Goal: Information Seeking & Learning: Learn about a topic

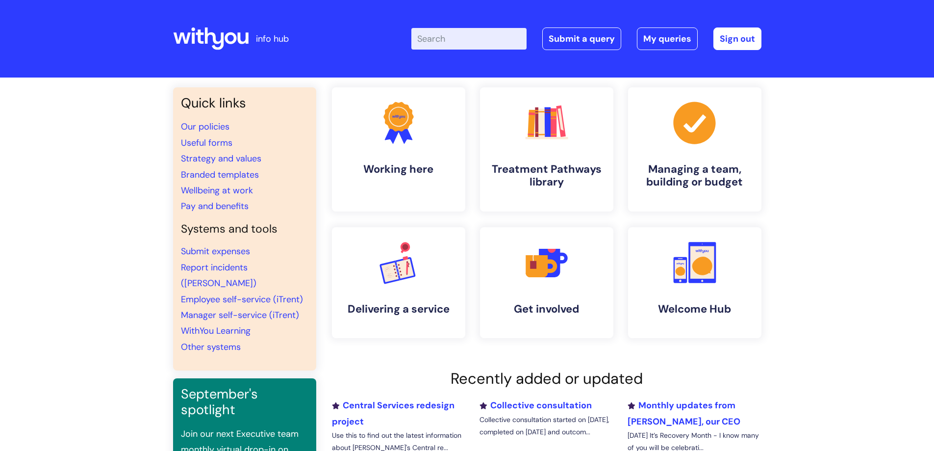
click at [477, 42] on input "Enter your search term here..." at bounding box center [468, 39] width 115 height 22
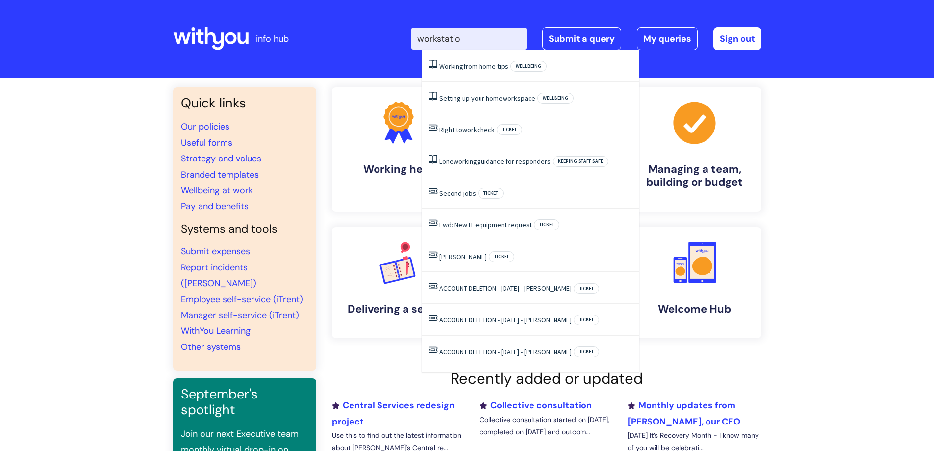
type input "workstation"
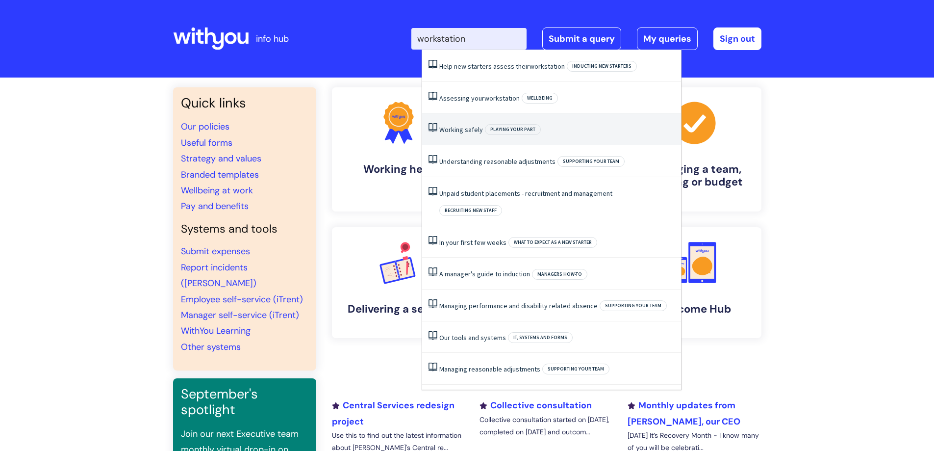
click at [470, 127] on link "Working safely" at bounding box center [461, 129] width 44 height 9
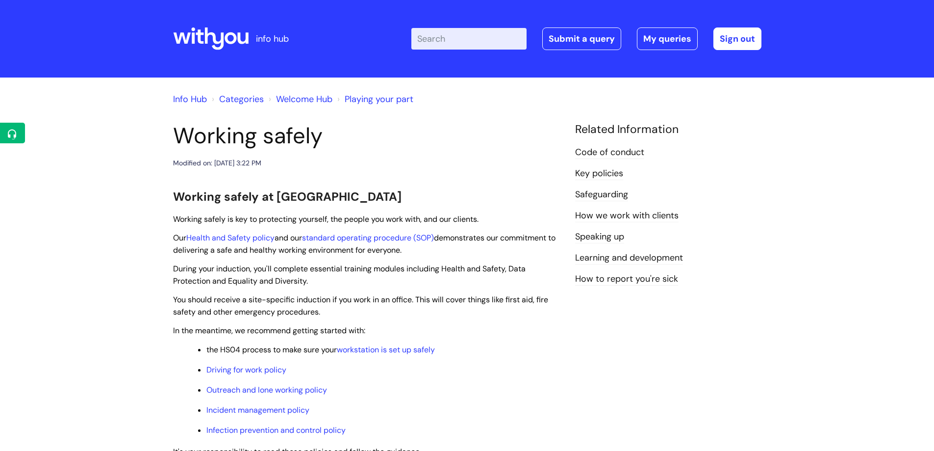
click at [438, 37] on input "Enter your search term here..." at bounding box center [468, 39] width 115 height 22
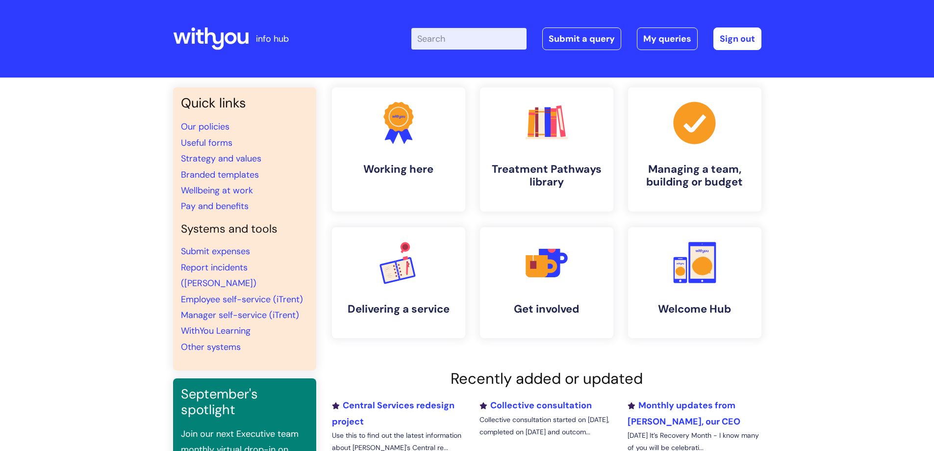
click at [473, 45] on input "Enter your search term here..." at bounding box center [468, 39] width 115 height 22
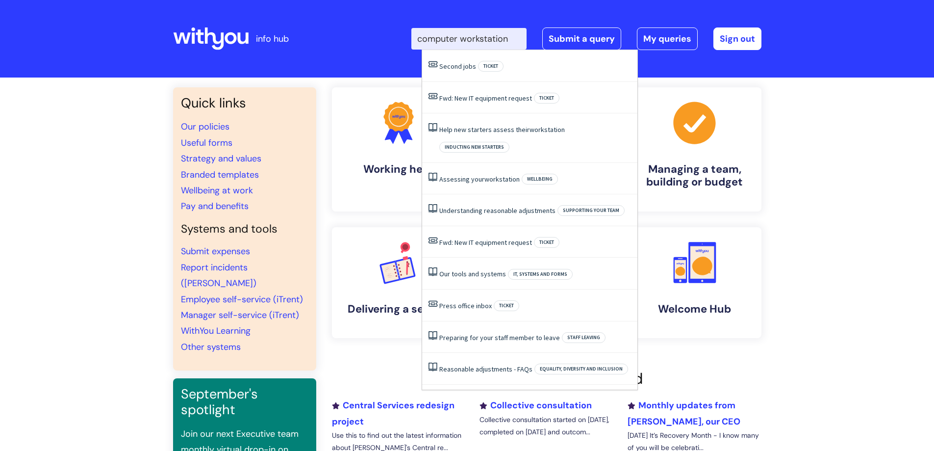
type input "computer workstation"
click button "Search" at bounding box center [0, 0] width 0 height 0
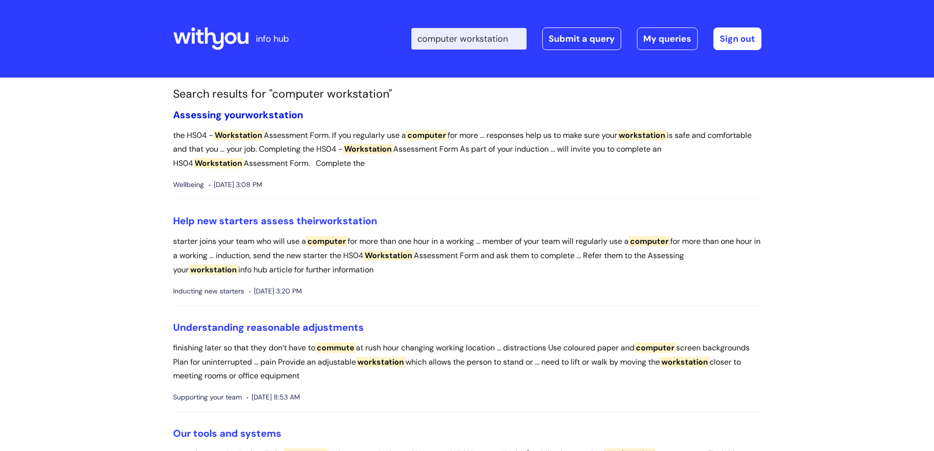
click at [272, 117] on span "workstation" at bounding box center [274, 114] width 58 height 13
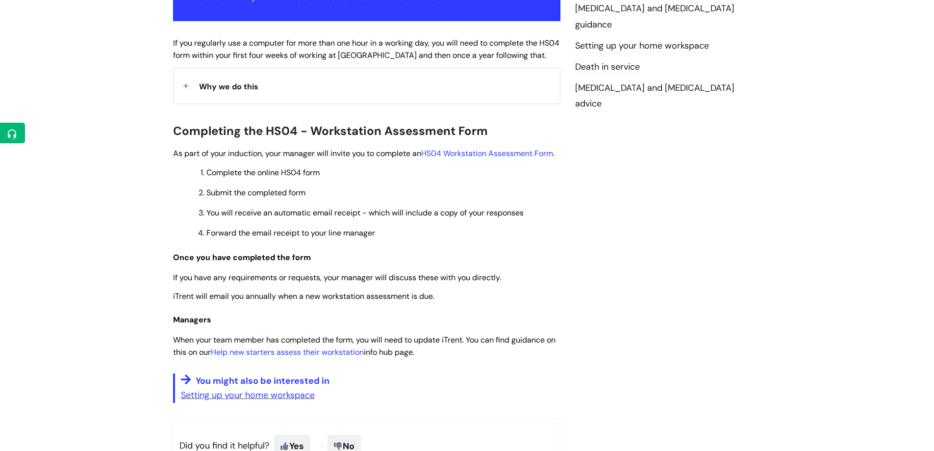
scroll to position [245, 0]
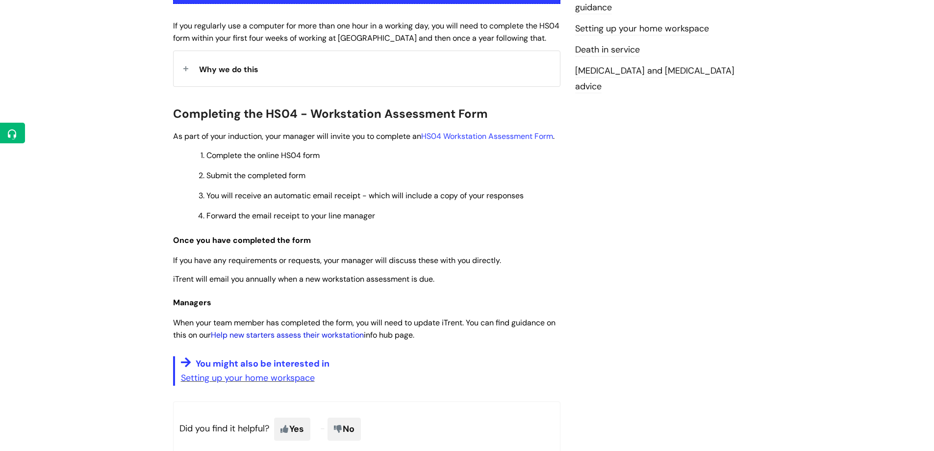
click at [324, 340] on link "Help new starters assess their workstation" at bounding box center [287, 334] width 153 height 10
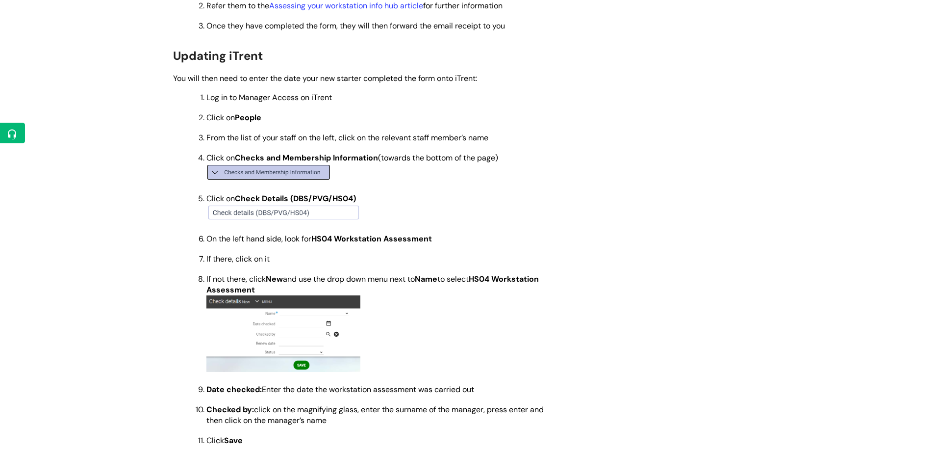
scroll to position [392, 0]
